Goal: Task Accomplishment & Management: Use online tool/utility

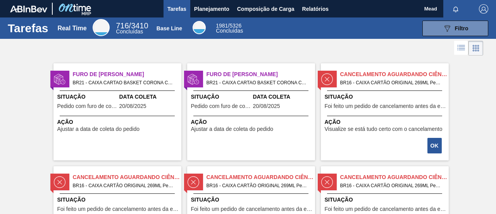
click at [211, 14] on button "Planejamento" at bounding box center [211, 8] width 43 height 17
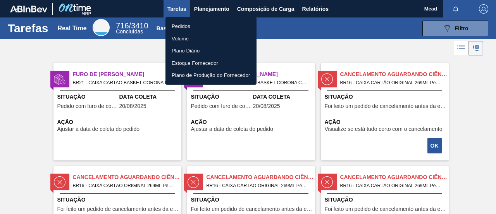
click at [490, 106] on div at bounding box center [248, 107] width 496 height 214
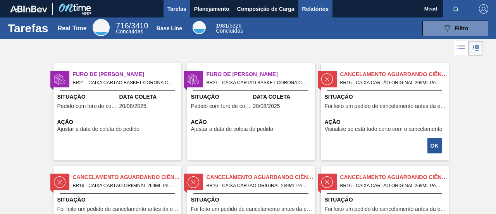
click at [317, 10] on span "Relatórios" at bounding box center [315, 8] width 26 height 9
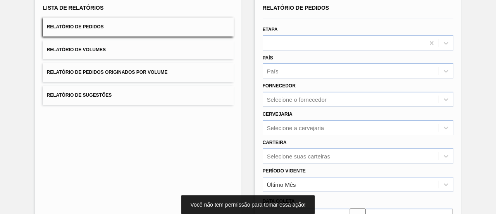
scroll to position [144, 0]
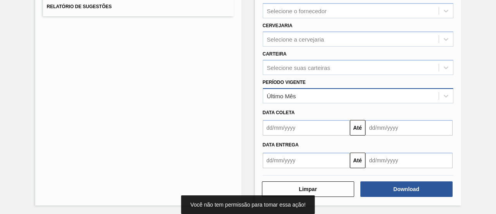
click at [301, 96] on div "Último Mês" at bounding box center [351, 95] width 176 height 11
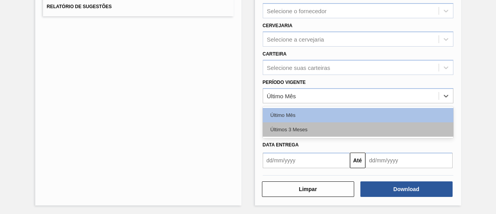
click at [297, 130] on div "Últimos 3 Meses" at bounding box center [358, 129] width 191 height 14
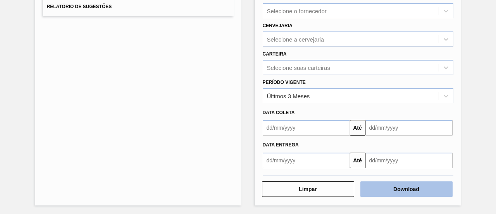
click at [391, 189] on button "Download" at bounding box center [406, 189] width 92 height 16
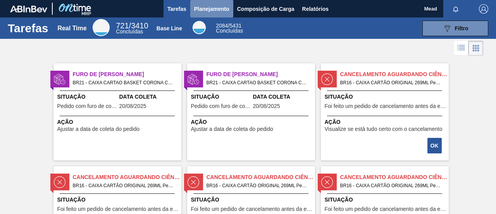
click at [206, 7] on span "Planejamento" at bounding box center [211, 8] width 35 height 9
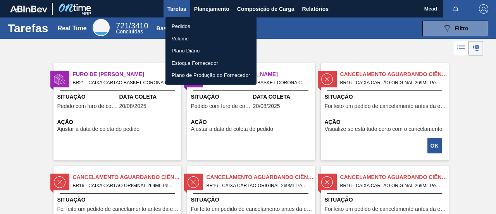
click at [179, 25] on li "Pedidos" at bounding box center [210, 26] width 91 height 12
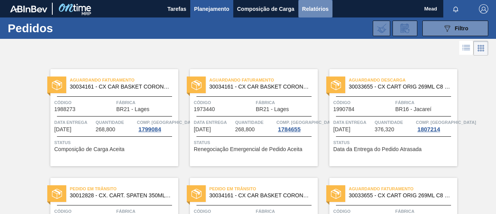
click at [321, 8] on span "Relatórios" at bounding box center [315, 8] width 26 height 9
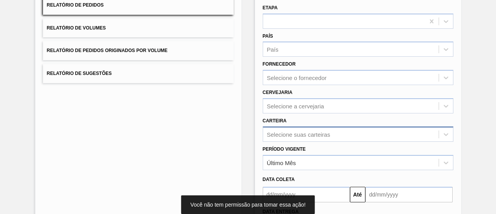
scroll to position [116, 0]
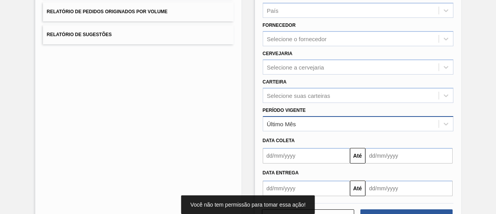
click at [319, 121] on div "Último Mês" at bounding box center [351, 123] width 176 height 11
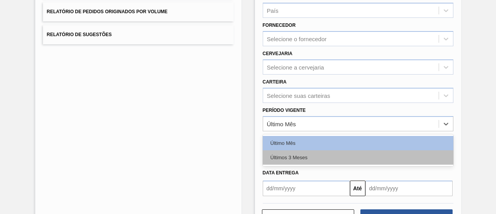
click at [305, 156] on div "Últimos 3 Meses" at bounding box center [358, 157] width 191 height 14
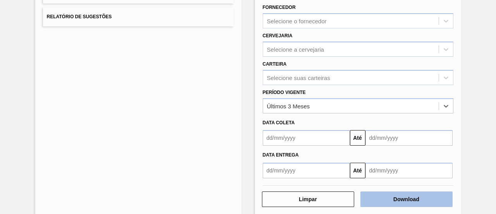
scroll to position [144, 0]
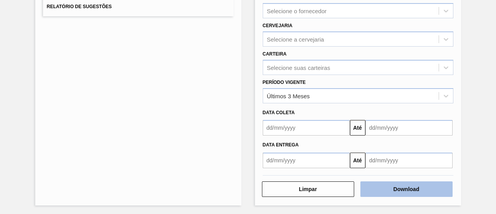
click at [377, 188] on button "Download" at bounding box center [406, 189] width 92 height 16
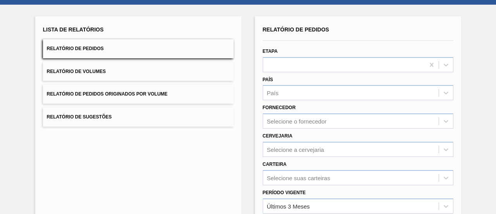
scroll to position [0, 0]
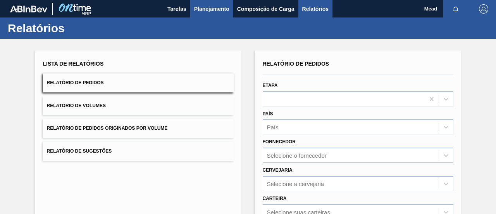
click at [200, 8] on span "Planejamento" at bounding box center [211, 8] width 35 height 9
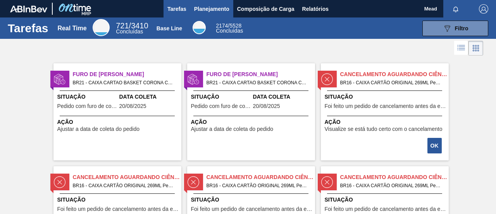
click at [221, 7] on span "Planejamento" at bounding box center [211, 8] width 35 height 9
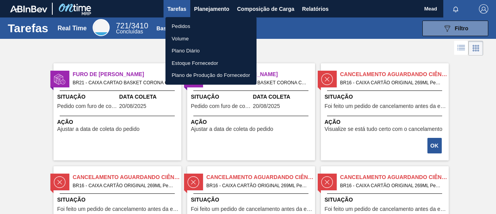
drag, startPoint x: 188, startPoint y: 24, endPoint x: 197, endPoint y: 25, distance: 8.9
click at [188, 24] on li "Pedidos" at bounding box center [210, 26] width 91 height 12
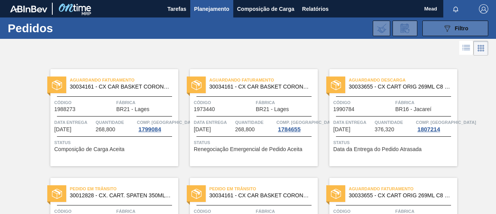
click at [438, 28] on button "089F7B8B-B2A5-4AFE-B5C0-19BA573D28AC Filtro" at bounding box center [455, 29] width 66 height 16
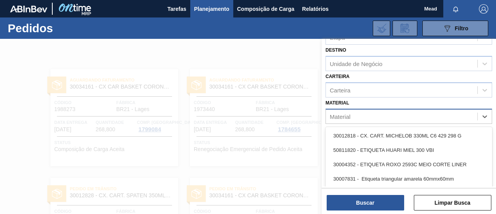
scroll to position [32, 0]
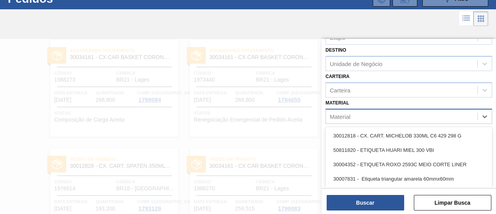
click at [344, 112] on div "Material" at bounding box center [402, 115] width 152 height 11
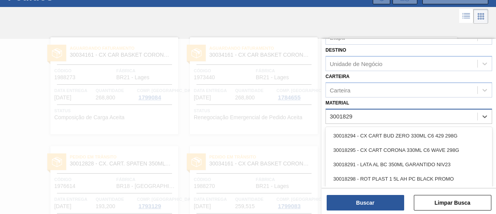
type input "30018294"
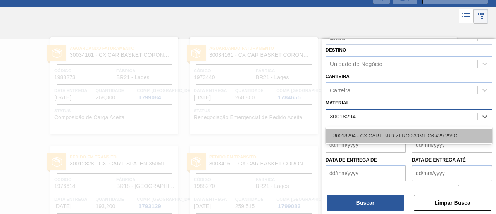
click at [392, 133] on div "30018294 - CX CART BUD ZERO 330ML C6 429 298G" at bounding box center [409, 135] width 167 height 14
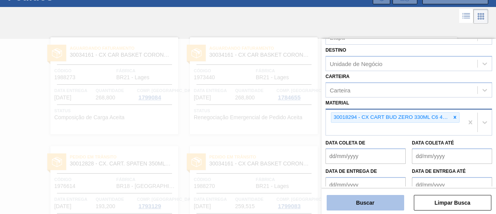
click at [390, 198] on button "Buscar" at bounding box center [366, 203] width 78 height 16
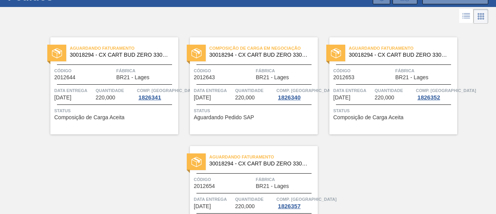
click at [233, 98] on div "Data entrega 19/09/2025 Quantidade 220,000 Comp. Carga 1826340" at bounding box center [254, 93] width 128 height 14
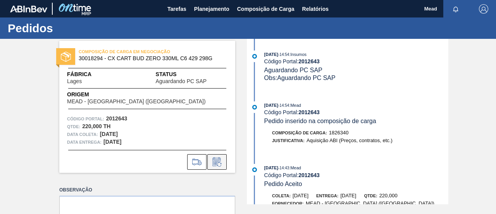
click at [215, 162] on icon at bounding box center [217, 161] width 12 height 9
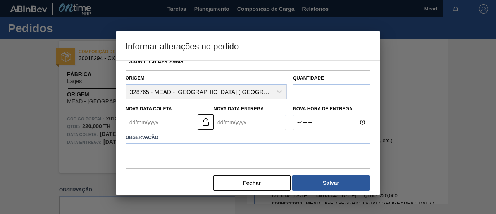
scroll to position [60, 0]
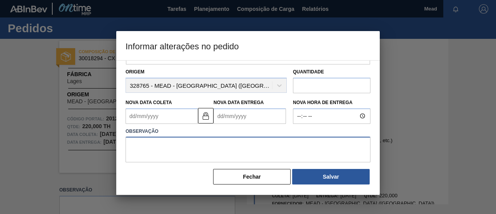
click at [222, 148] on textarea at bounding box center [248, 149] width 245 height 26
type textarea "s"
type textarea "data c"
click at [264, 181] on button "Fechar" at bounding box center [252, 177] width 78 height 16
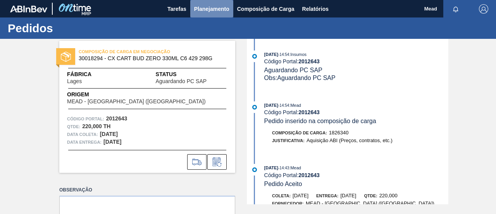
click at [203, 8] on span "Planejamento" at bounding box center [211, 8] width 35 height 9
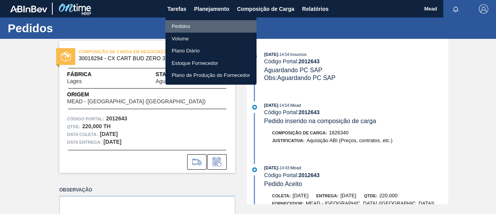
click at [186, 27] on li "Pedidos" at bounding box center [210, 26] width 91 height 12
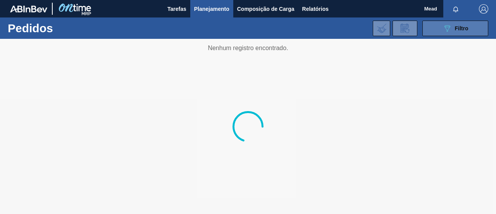
click at [433, 28] on button "089F7B8B-B2A5-4AFE-B5C0-19BA573D28AC Filtro" at bounding box center [455, 29] width 66 height 16
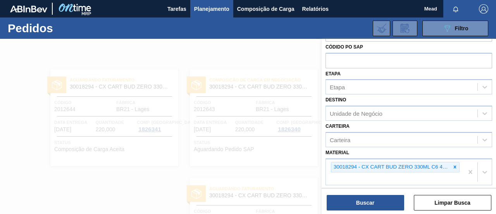
scroll to position [78, 0]
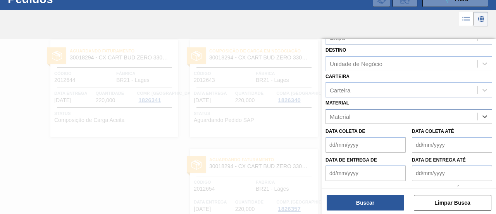
click at [406, 118] on div "Material" at bounding box center [402, 115] width 152 height 11
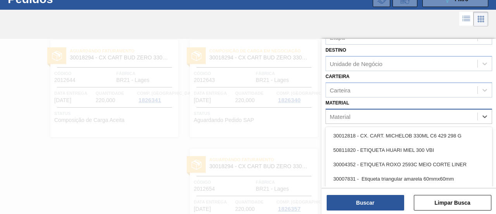
scroll to position [32, 0]
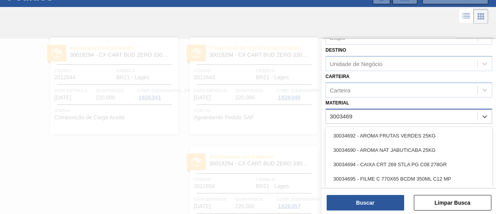
type input "30034694"
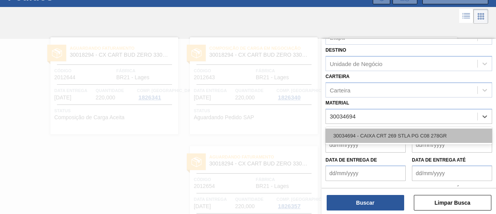
click at [400, 134] on div "30034694 - CAIXA CRT 269 STLA PG C08 278GR" at bounding box center [409, 135] width 167 height 14
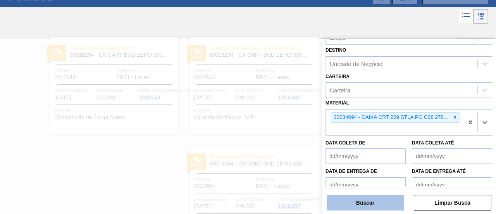
click at [370, 203] on button "Buscar" at bounding box center [366, 203] width 78 height 16
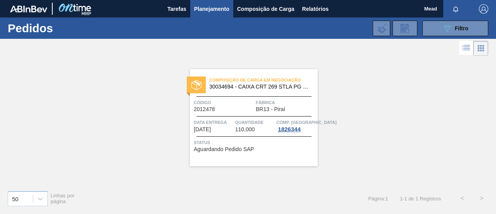
scroll to position [0, 0]
click at [249, 122] on span "Quantidade" at bounding box center [255, 122] width 40 height 8
